Goal: Task Accomplishment & Management: Manage account settings

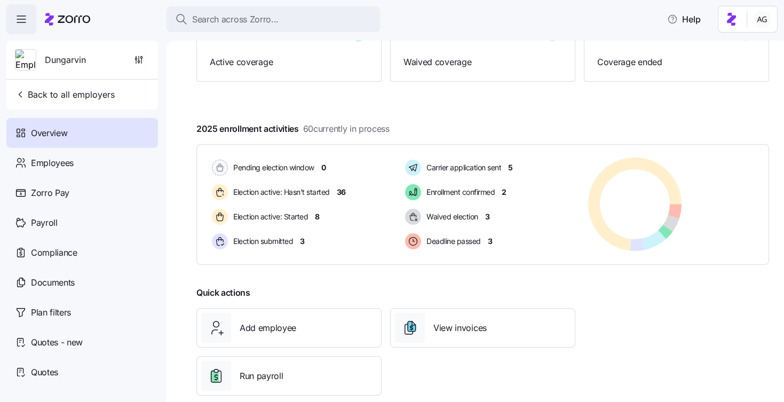
scroll to position [141, 0]
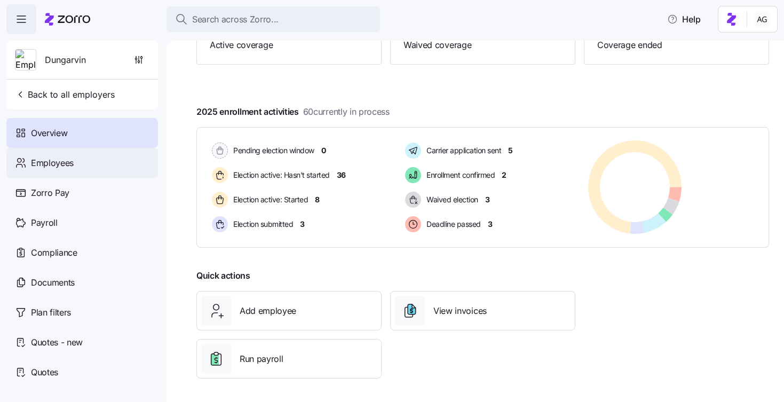
click at [62, 160] on span "Employees" at bounding box center [52, 162] width 43 height 13
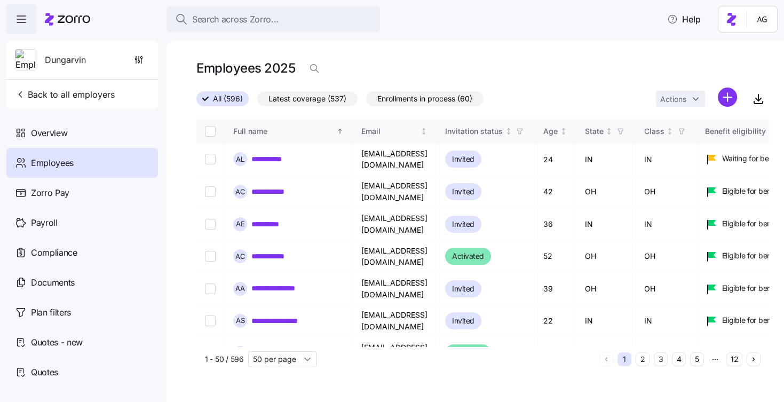
click at [723, 97] on html "**********" at bounding box center [392, 198] width 784 height 396
click at [696, 143] on span "Add a new employee" at bounding box center [694, 143] width 72 height 11
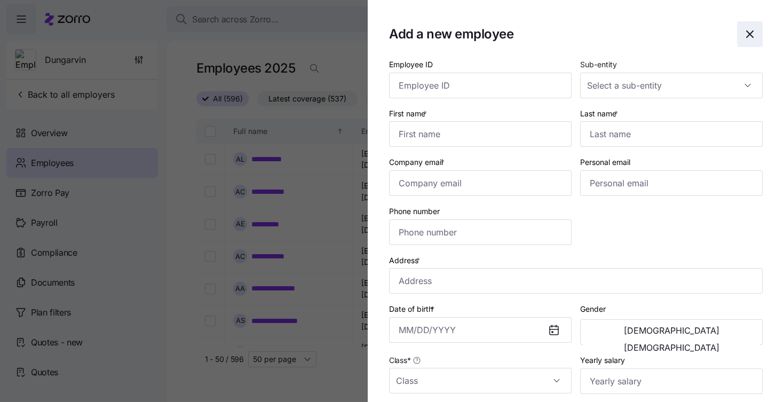
click at [747, 28] on icon "button" at bounding box center [750, 34] width 13 height 13
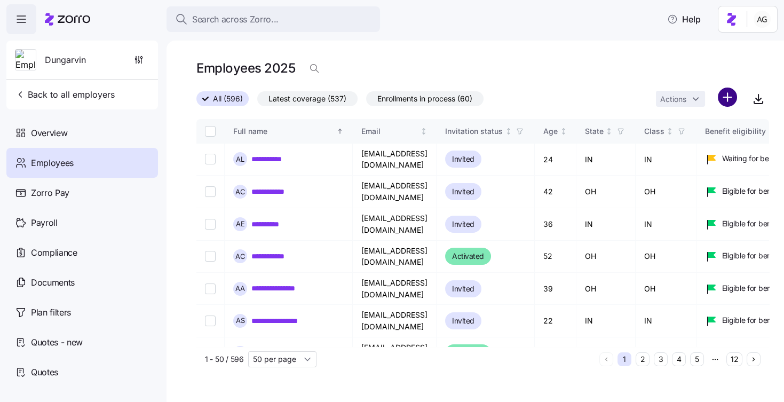
click at [724, 102] on html "**********" at bounding box center [392, 198] width 784 height 396
click at [634, 84] on html "**********" at bounding box center [392, 198] width 784 height 396
click at [725, 95] on html "**********" at bounding box center [392, 198] width 784 height 396
click at [697, 140] on span "Add a new employee" at bounding box center [694, 143] width 72 height 11
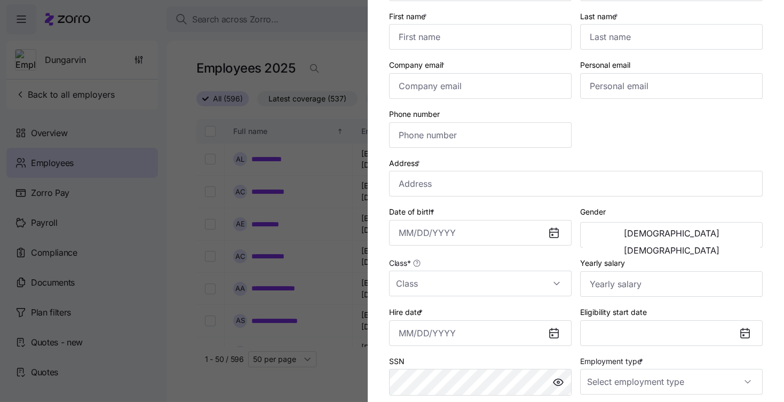
scroll to position [98, 0]
click at [555, 333] on icon at bounding box center [554, 332] width 9 height 9
click at [532, 331] on input "Hire date *" at bounding box center [480, 332] width 183 height 26
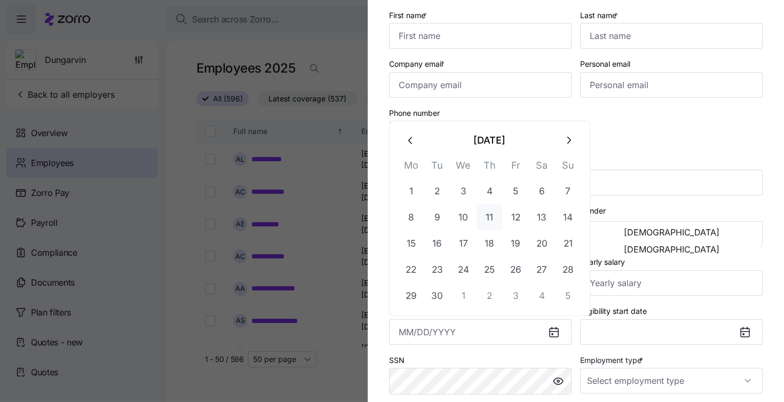
click at [491, 214] on button "11" at bounding box center [490, 217] width 26 height 26
type input "[DATE]"
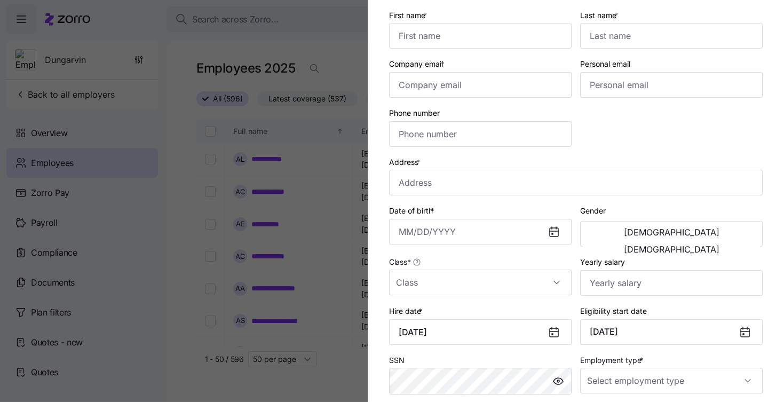
click at [739, 330] on icon at bounding box center [745, 332] width 13 height 13
click at [745, 333] on icon at bounding box center [745, 332] width 9 height 9
click at [697, 333] on button "[DATE]" at bounding box center [671, 332] width 183 height 26
click at [556, 329] on icon at bounding box center [554, 332] width 9 height 9
click at [543, 333] on input "[DATE]" at bounding box center [480, 332] width 183 height 26
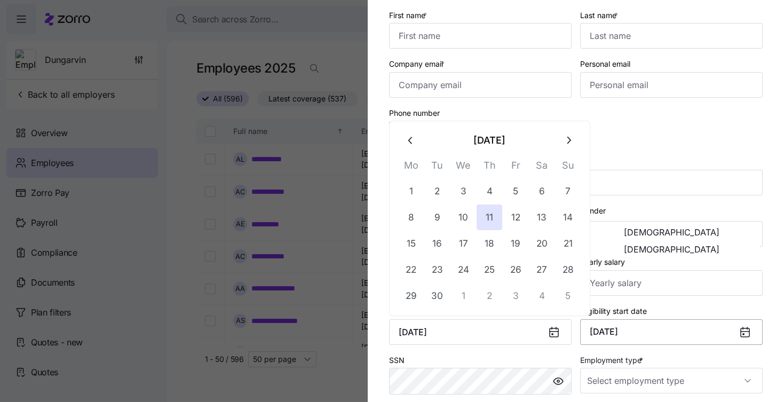
click at [616, 328] on button "[DATE]" at bounding box center [671, 332] width 183 height 26
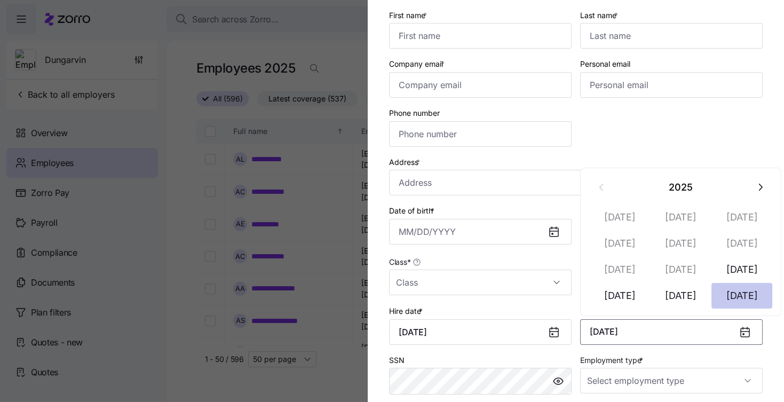
click at [738, 289] on button "[DATE]" at bounding box center [742, 296] width 61 height 26
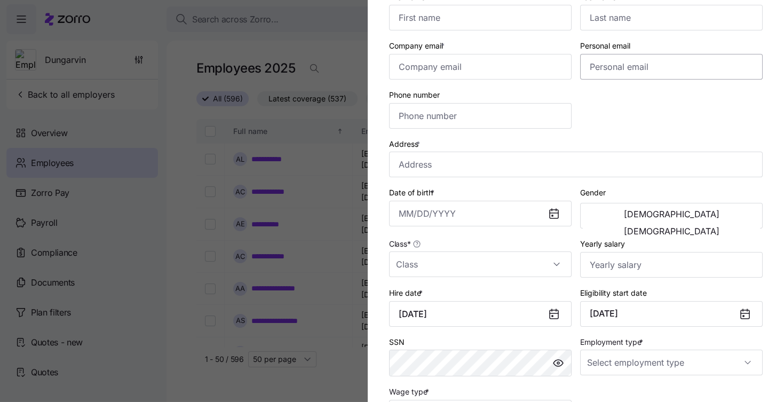
scroll to position [0, 0]
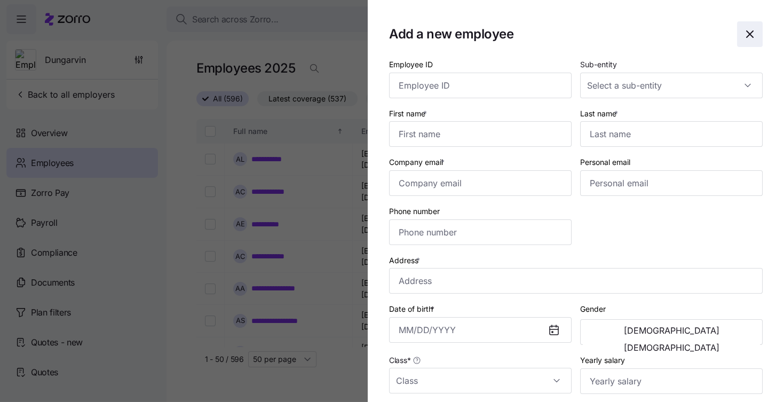
click at [751, 38] on icon "button" at bounding box center [750, 34] width 13 height 13
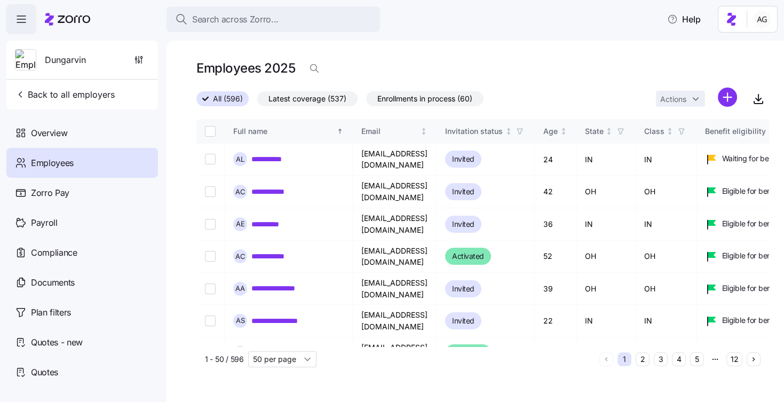
click at [728, 97] on html "**********" at bounding box center [392, 198] width 784 height 396
click at [665, 125] on span "Upload roster" at bounding box center [680, 126] width 45 height 11
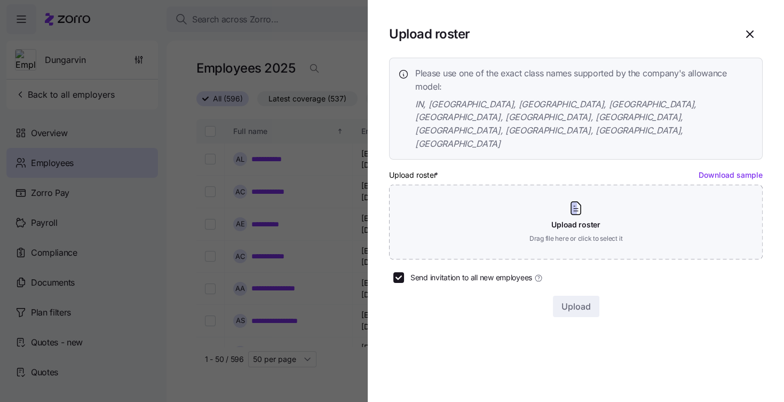
click at [713, 170] on link "Download sample" at bounding box center [731, 174] width 64 height 9
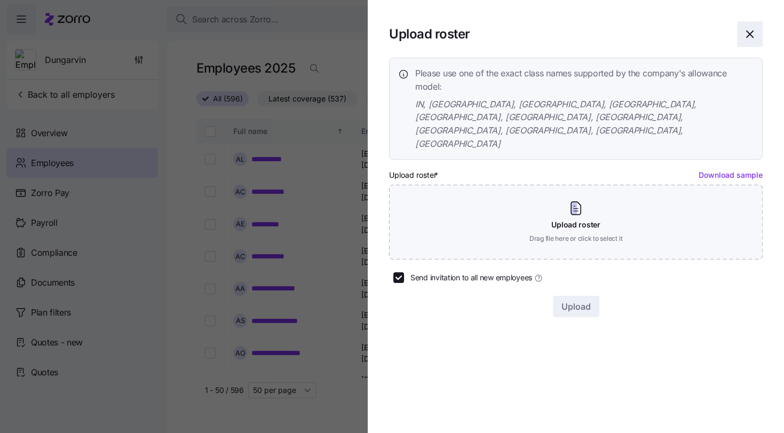
click at [747, 33] on icon "button" at bounding box center [750, 34] width 13 height 13
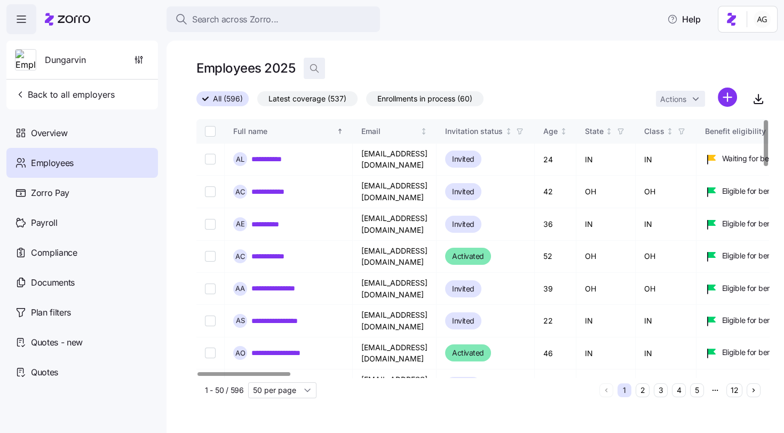
click at [312, 68] on icon "button" at bounding box center [314, 68] width 11 height 11
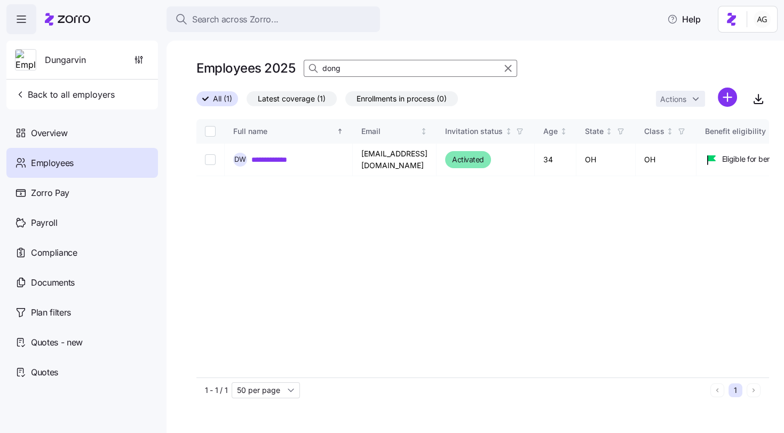
type input "dong"
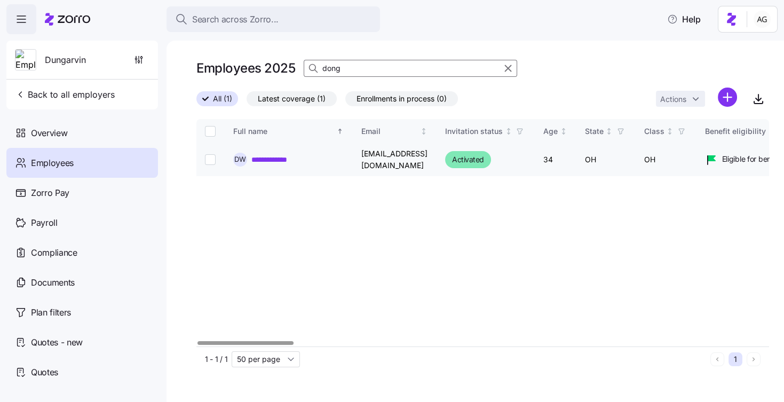
click at [211, 161] on input "Select record 1" at bounding box center [210, 159] width 11 height 11
checkbox input "true"
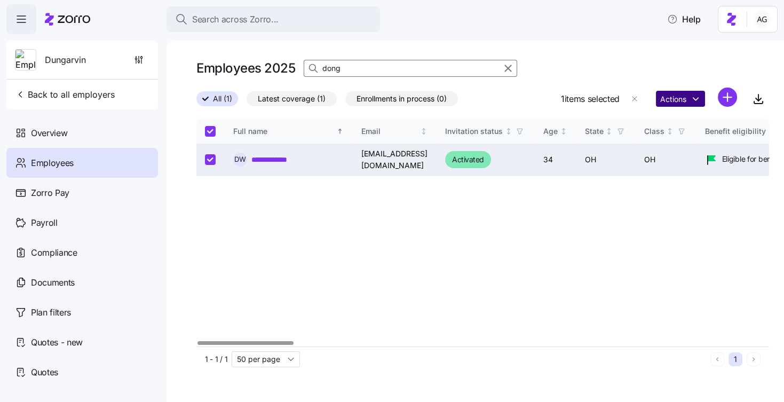
click at [693, 103] on html "**********" at bounding box center [392, 198] width 784 height 396
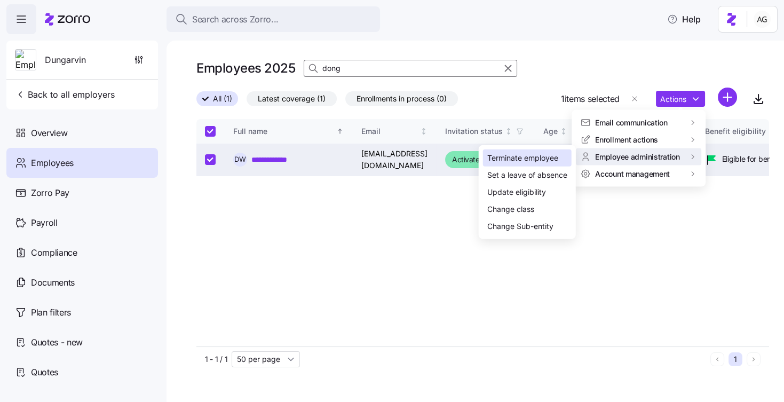
click at [555, 159] on div "Terminate employee" at bounding box center [522, 158] width 71 height 12
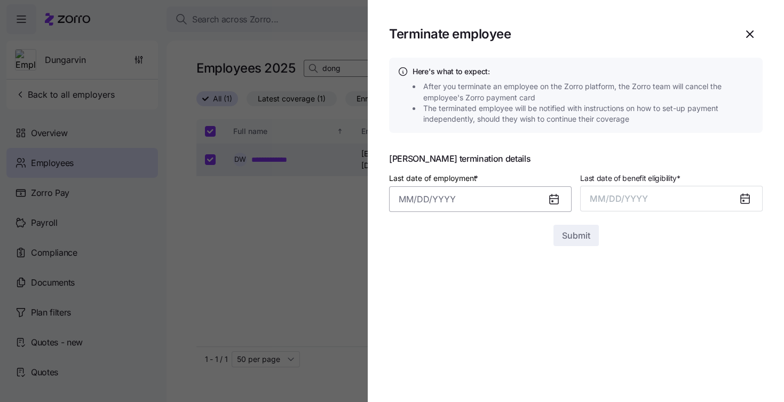
click at [534, 198] on input "Last date of employment *" at bounding box center [480, 199] width 183 height 26
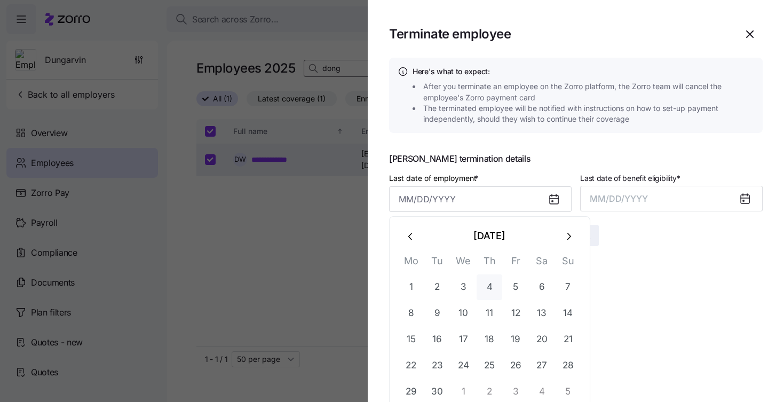
click at [493, 286] on button "4" at bounding box center [490, 287] width 26 height 26
type input "[DATE]"
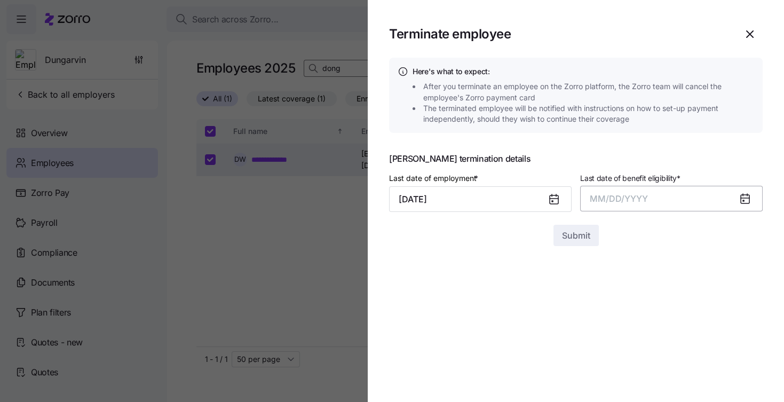
click at [605, 198] on span "MM/DD/YYYY" at bounding box center [619, 198] width 58 height 11
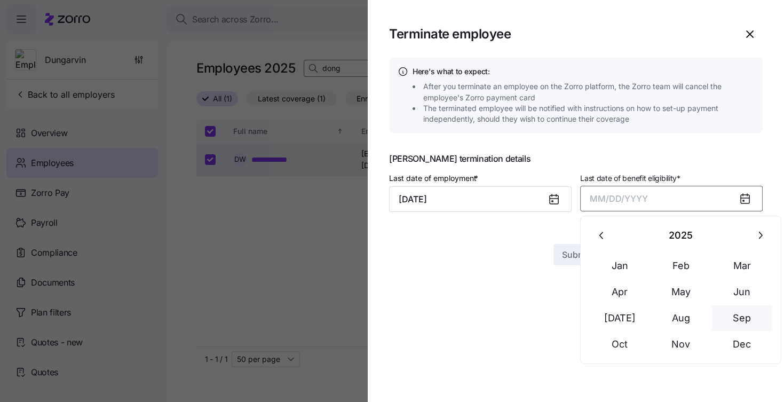
click at [744, 312] on button "Sep" at bounding box center [742, 318] width 61 height 26
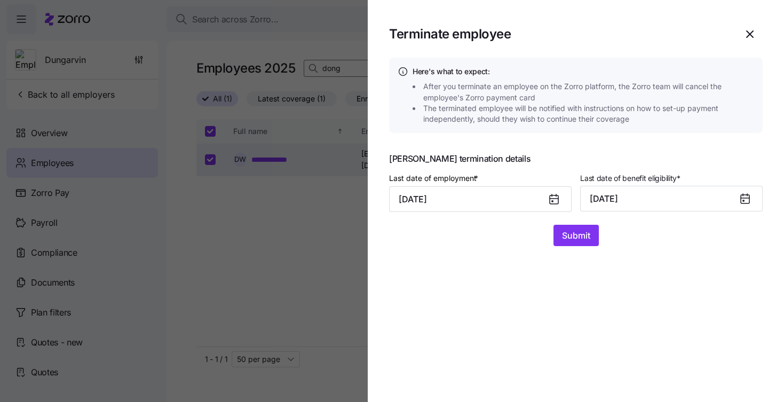
click at [551, 195] on icon at bounding box center [554, 199] width 13 height 13
click at [746, 28] on icon "button" at bounding box center [750, 34] width 13 height 13
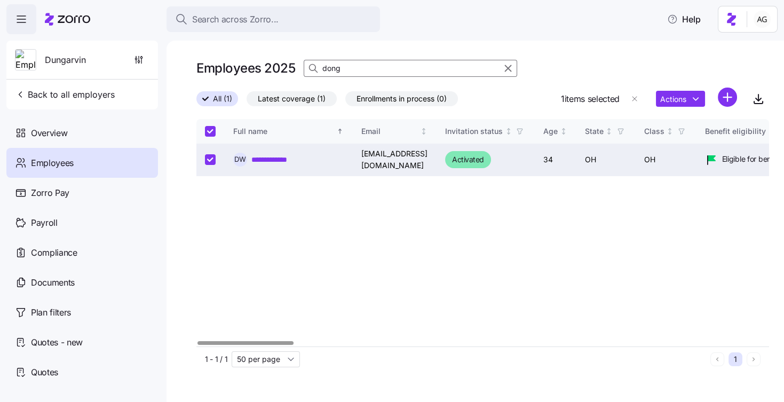
click at [295, 155] on link "**********" at bounding box center [279, 159] width 56 height 11
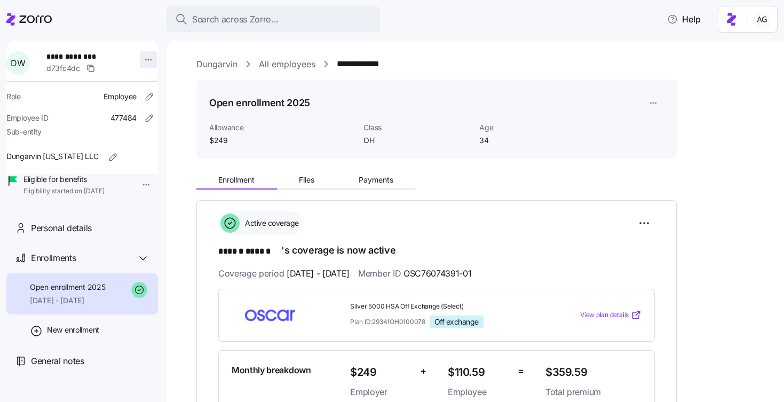
click at [143, 62] on html "**********" at bounding box center [392, 198] width 784 height 396
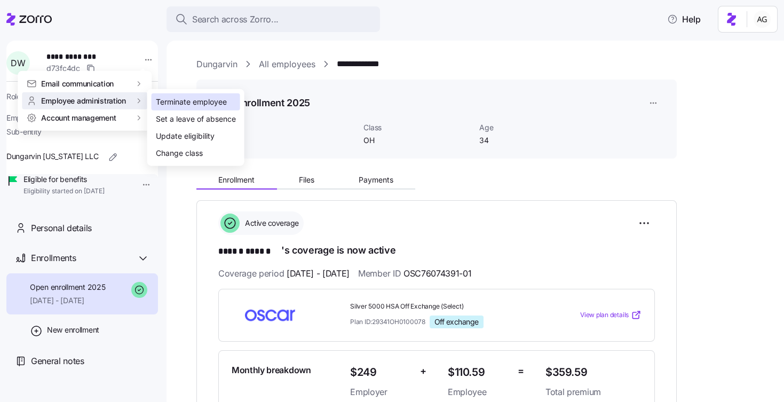
click at [176, 100] on div "Terminate employee" at bounding box center [191, 102] width 71 height 12
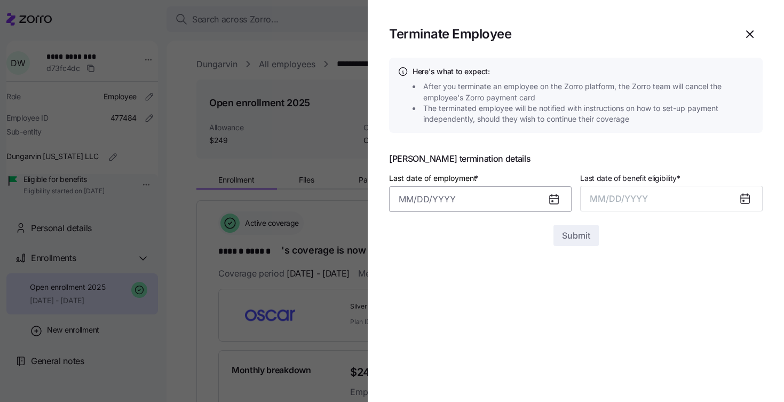
click at [474, 199] on input "Last date of employment *" at bounding box center [480, 199] width 183 height 26
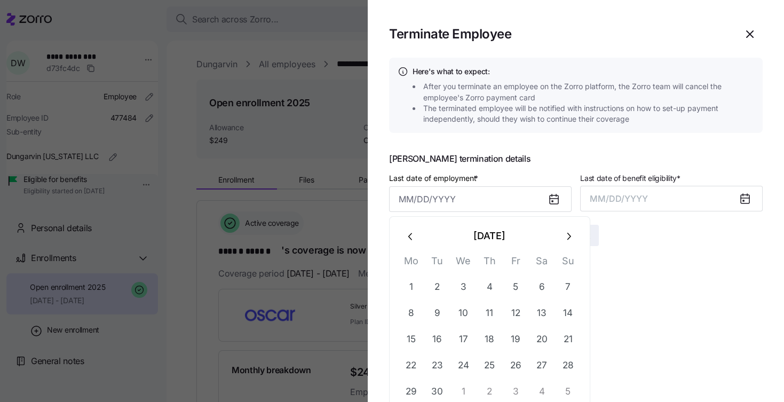
click at [407, 231] on icon "button" at bounding box center [411, 237] width 12 height 12
click at [571, 282] on button "6" at bounding box center [568, 287] width 26 height 26
type input "[DATE]"
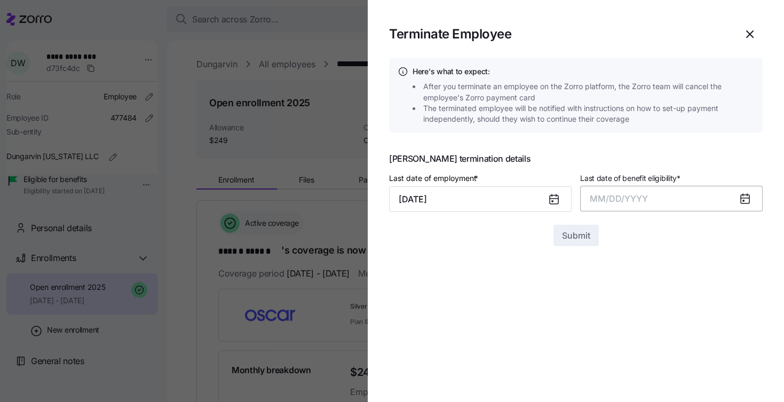
click at [628, 198] on span "MM/DD/YYYY" at bounding box center [619, 198] width 58 height 11
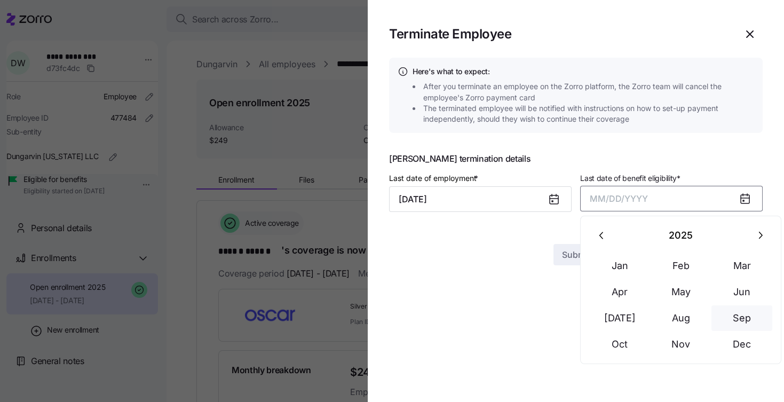
click at [731, 313] on button "Sep" at bounding box center [742, 318] width 61 height 26
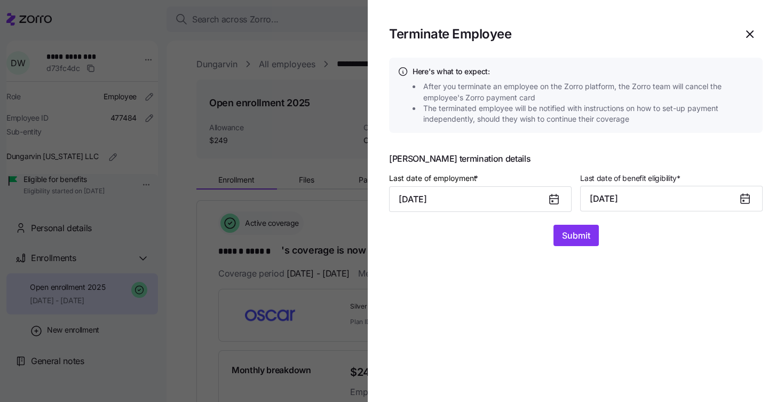
click at [746, 195] on icon at bounding box center [745, 199] width 9 height 9
click at [700, 199] on button "[DATE]" at bounding box center [671, 199] width 183 height 26
click at [550, 271] on section "Terminate Employee Here's what to expect: After you terminate an employee on th…" at bounding box center [576, 201] width 416 height 402
click at [749, 31] on icon "button" at bounding box center [750, 34] width 13 height 13
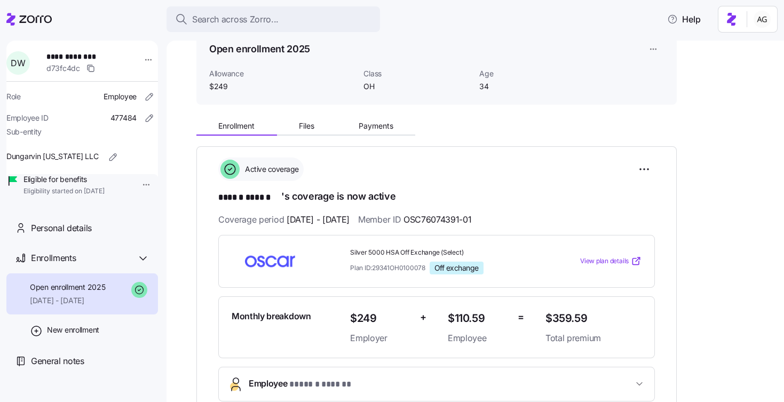
scroll to position [50, 0]
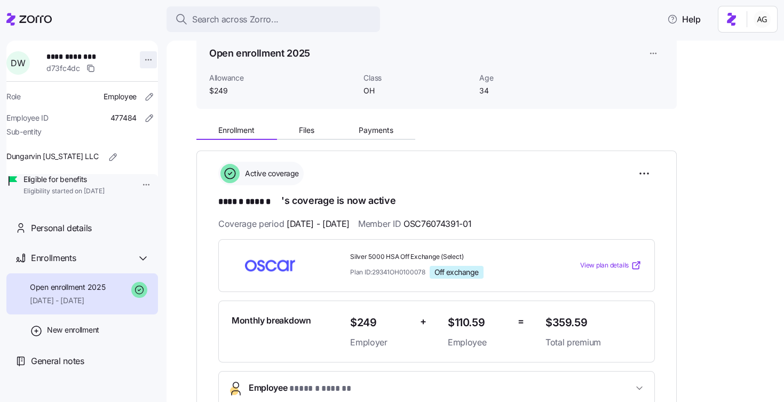
click at [145, 60] on html "**********" at bounding box center [392, 198] width 784 height 396
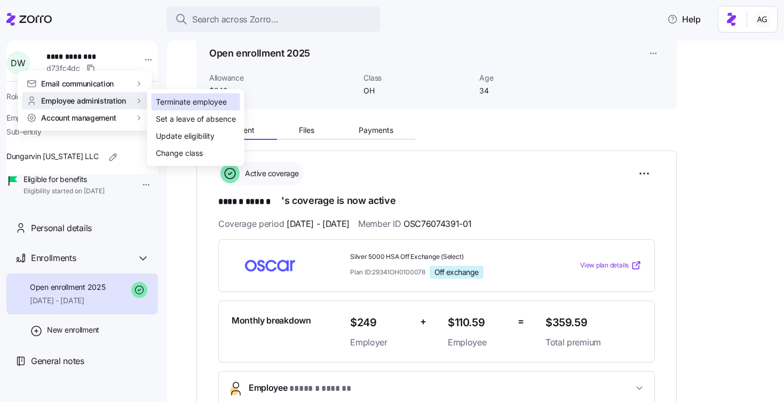
click at [169, 99] on div "Terminate employee" at bounding box center [191, 102] width 71 height 12
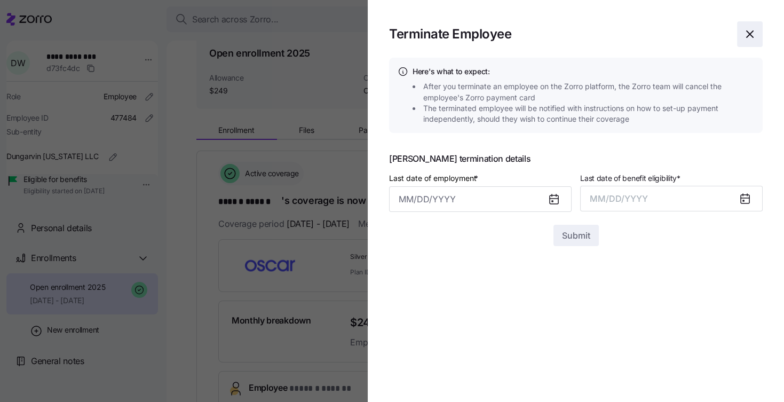
click at [751, 31] on icon "button" at bounding box center [750, 34] width 13 height 13
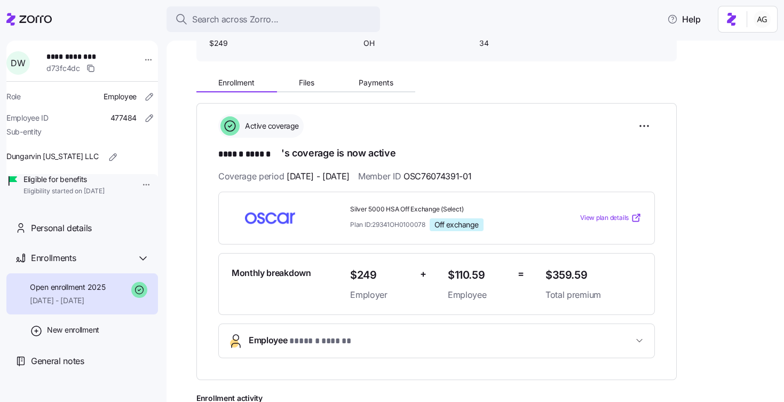
scroll to position [97, 0]
click at [389, 85] on span "Payments" at bounding box center [376, 83] width 35 height 7
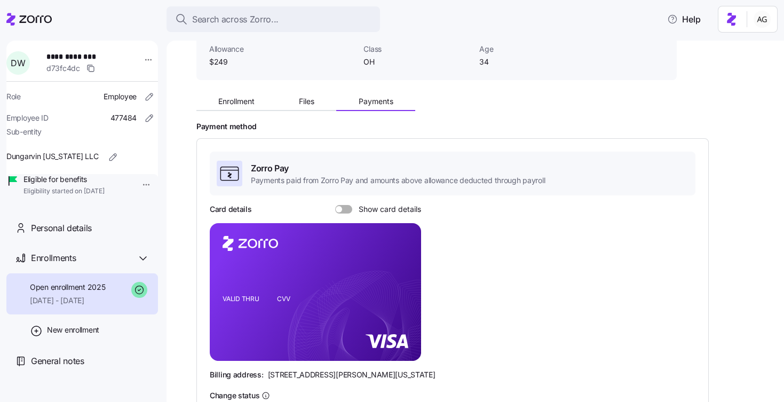
scroll to position [104, 0]
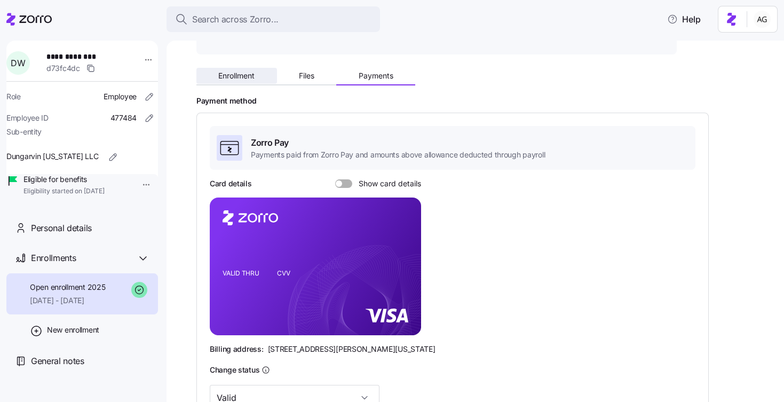
click at [234, 82] on button "Enrollment" at bounding box center [236, 76] width 81 height 16
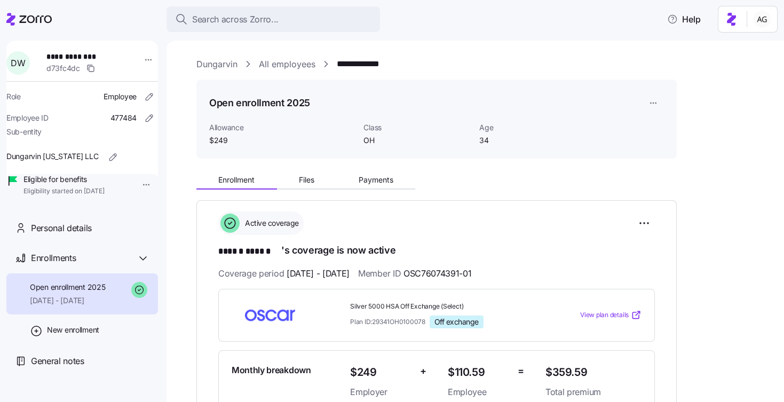
click at [286, 60] on link "All employees" at bounding box center [287, 64] width 57 height 13
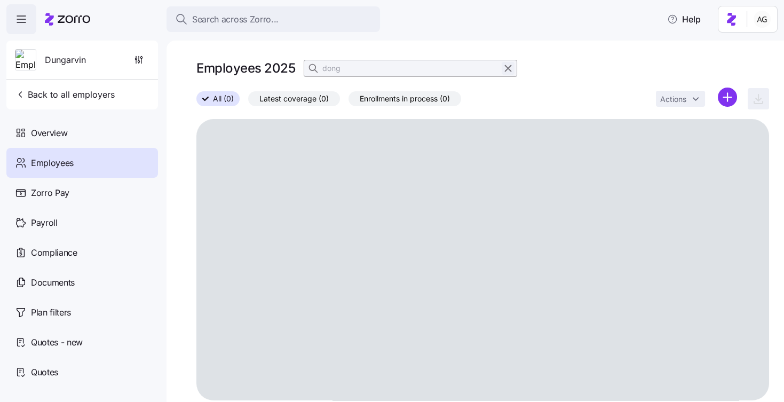
click at [503, 66] on icon "button" at bounding box center [508, 68] width 12 height 13
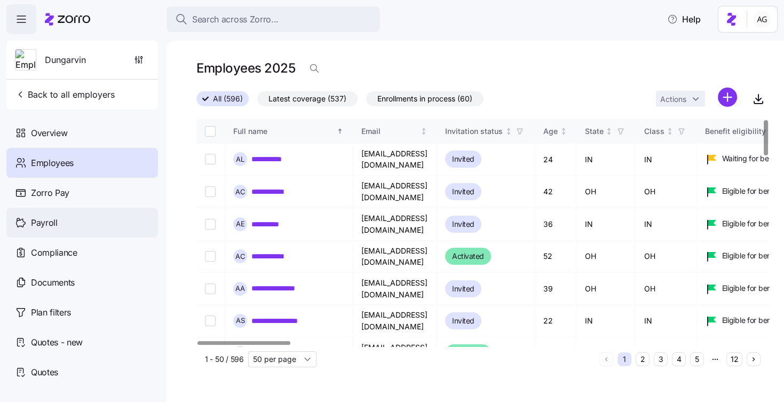
click at [109, 219] on div "Payroll" at bounding box center [82, 223] width 152 height 30
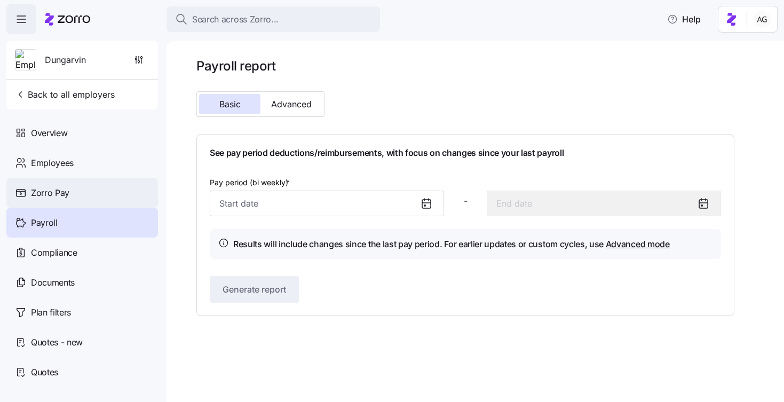
click at [80, 193] on div "Zorro Pay" at bounding box center [82, 193] width 152 height 30
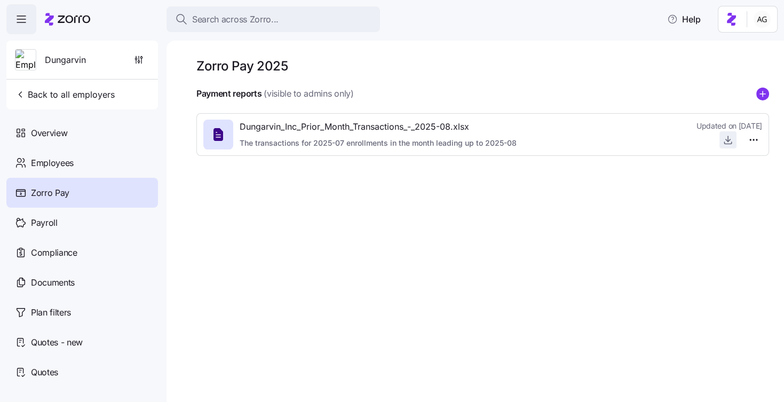
click at [728, 138] on icon "button" at bounding box center [728, 138] width 0 height 5
click at [74, 276] on span "Documents" at bounding box center [53, 282] width 44 height 13
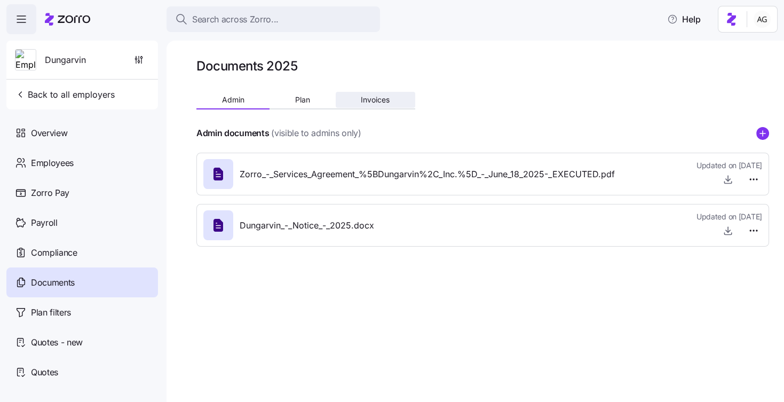
click at [374, 105] on button "Invoices" at bounding box center [376, 100] width 80 height 16
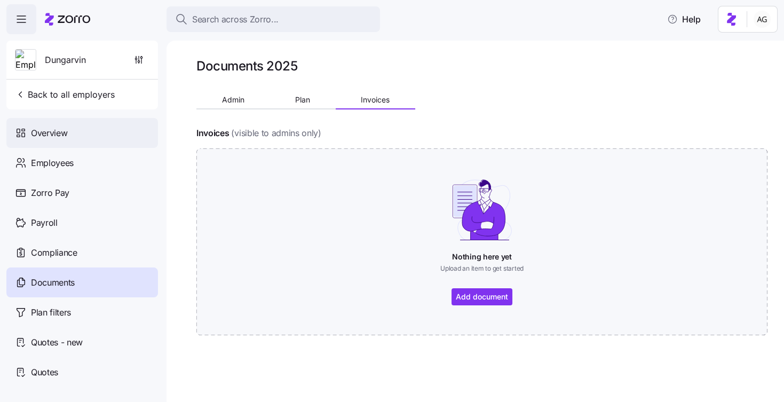
click at [87, 144] on div "Overview" at bounding box center [82, 133] width 152 height 30
